Goal: Task Accomplishment & Management: Use online tool/utility

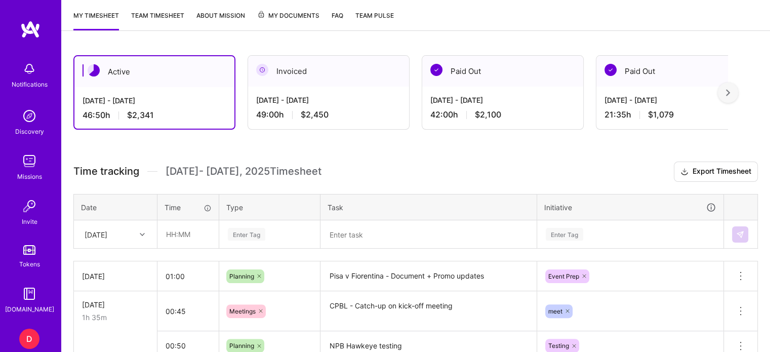
scroll to position [184, 0]
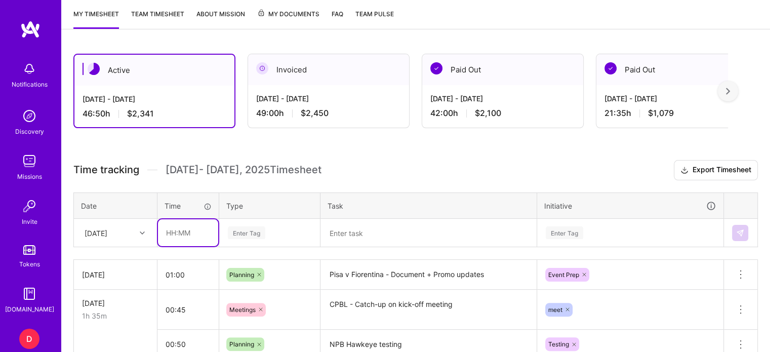
click at [166, 230] on input "text" at bounding box center [188, 232] width 60 height 27
type input "01:15"
click at [253, 228] on div "Enter Tag" at bounding box center [270, 233] width 100 height 26
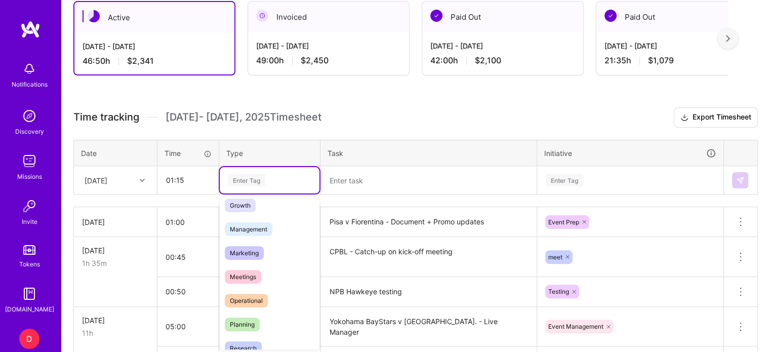
scroll to position [107, 0]
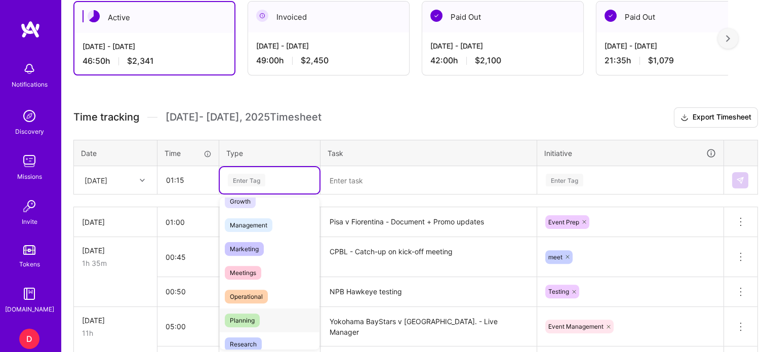
click at [243, 315] on span "Planning" at bounding box center [242, 320] width 35 height 14
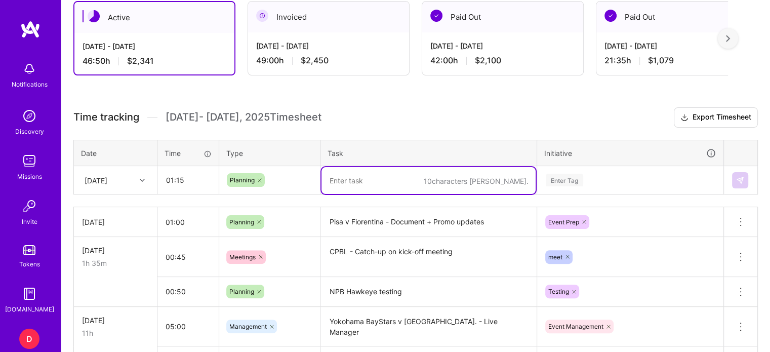
click at [347, 186] on textarea at bounding box center [429, 180] width 214 height 27
type textarea "Steelers v Vikings - 20+ polls, 3 quizzes etc"
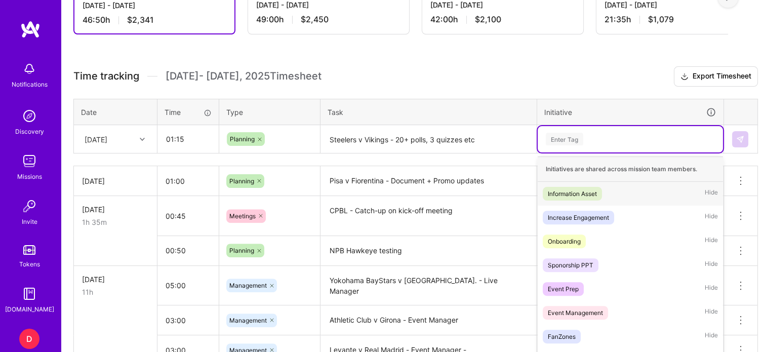
click at [567, 152] on div "option Information Asset focused, 1 of 35. 35 results available. Use Up and Dow…" at bounding box center [630, 139] width 185 height 26
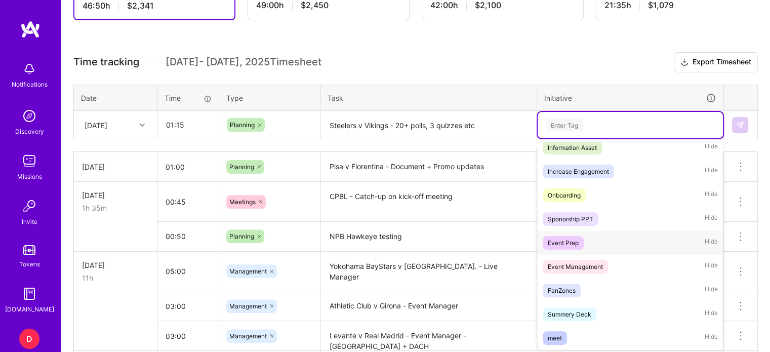
scroll to position [32, 0]
click at [571, 241] on div "Event Prep" at bounding box center [563, 242] width 31 height 11
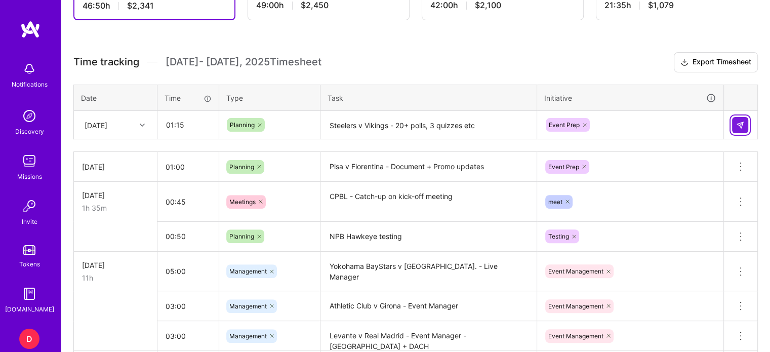
click at [739, 117] on button at bounding box center [740, 125] width 16 height 16
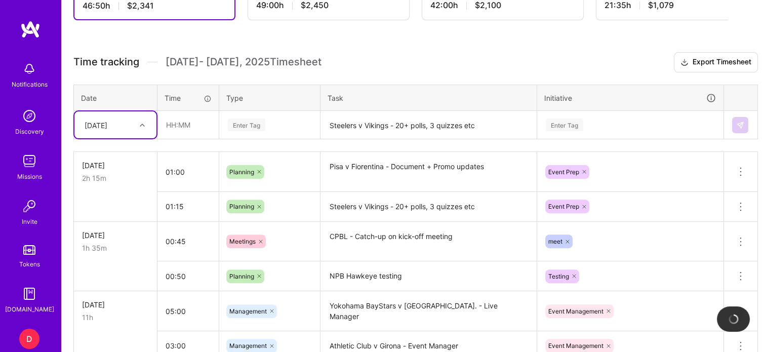
scroll to position [223, 0]
